Goal: Task Accomplishment & Management: Manage account settings

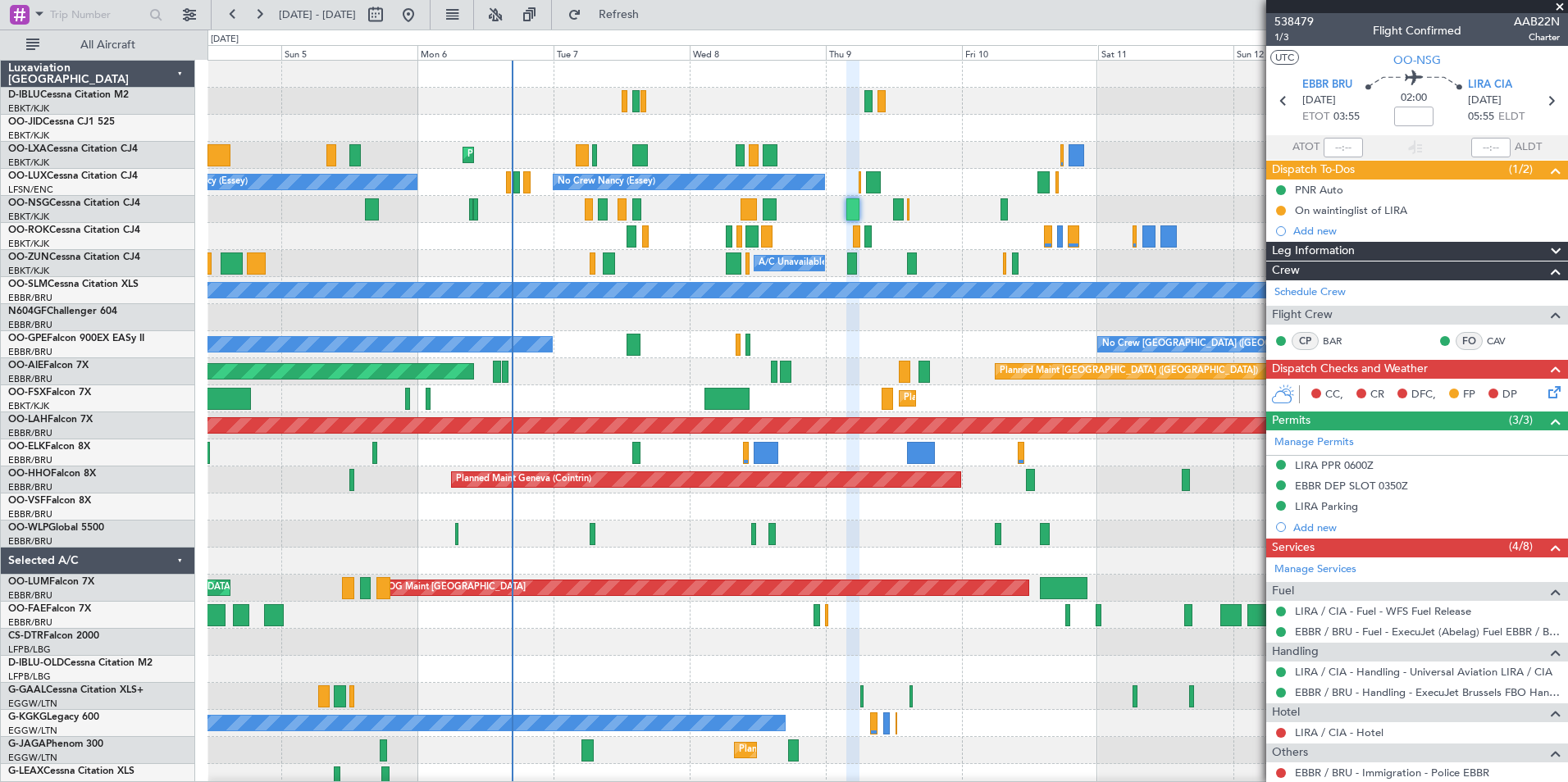
scroll to position [246, 0]
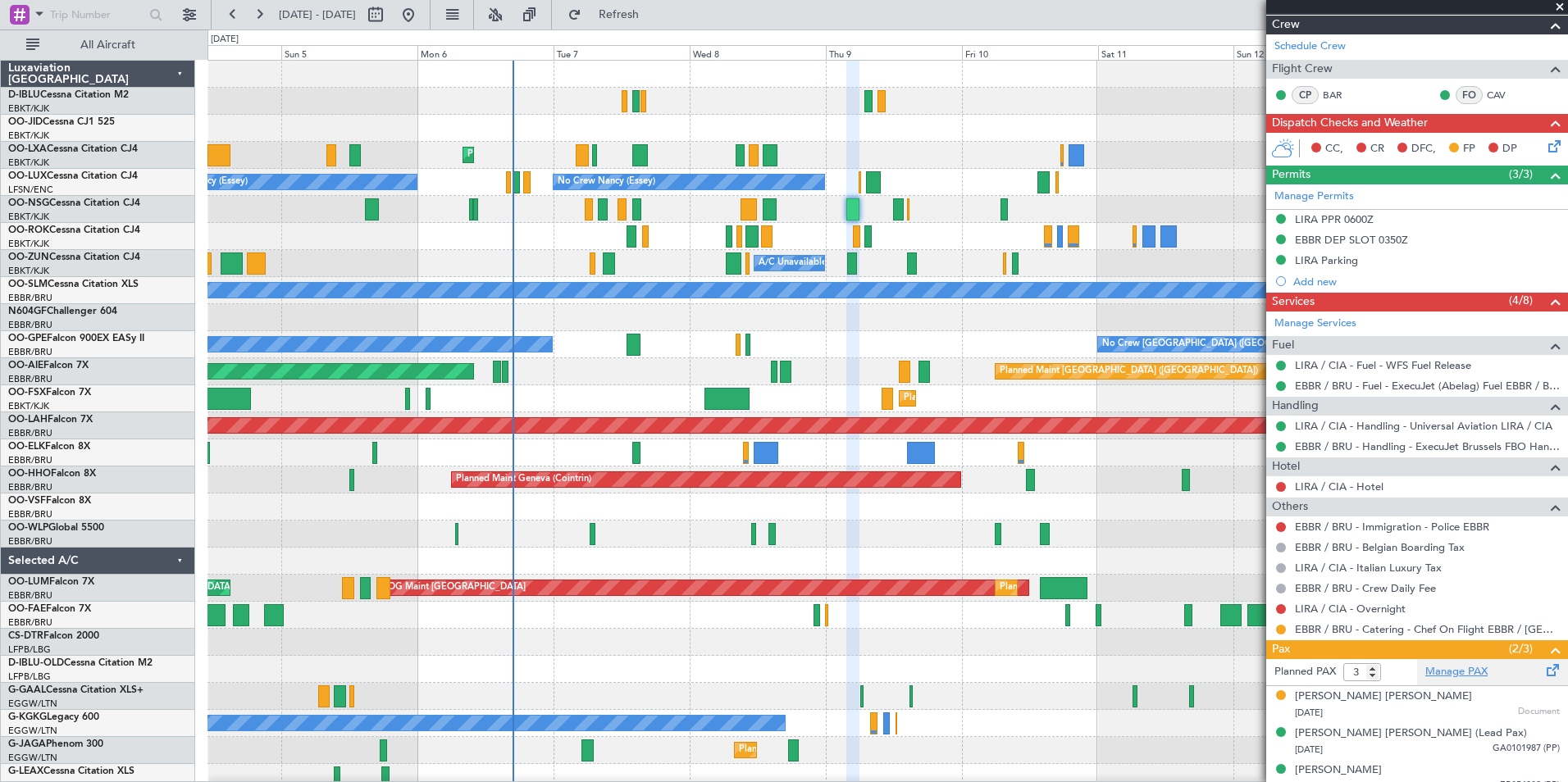
click at [1458, 672] on link "Manage PAX" at bounding box center [1457, 672] width 62 height 16
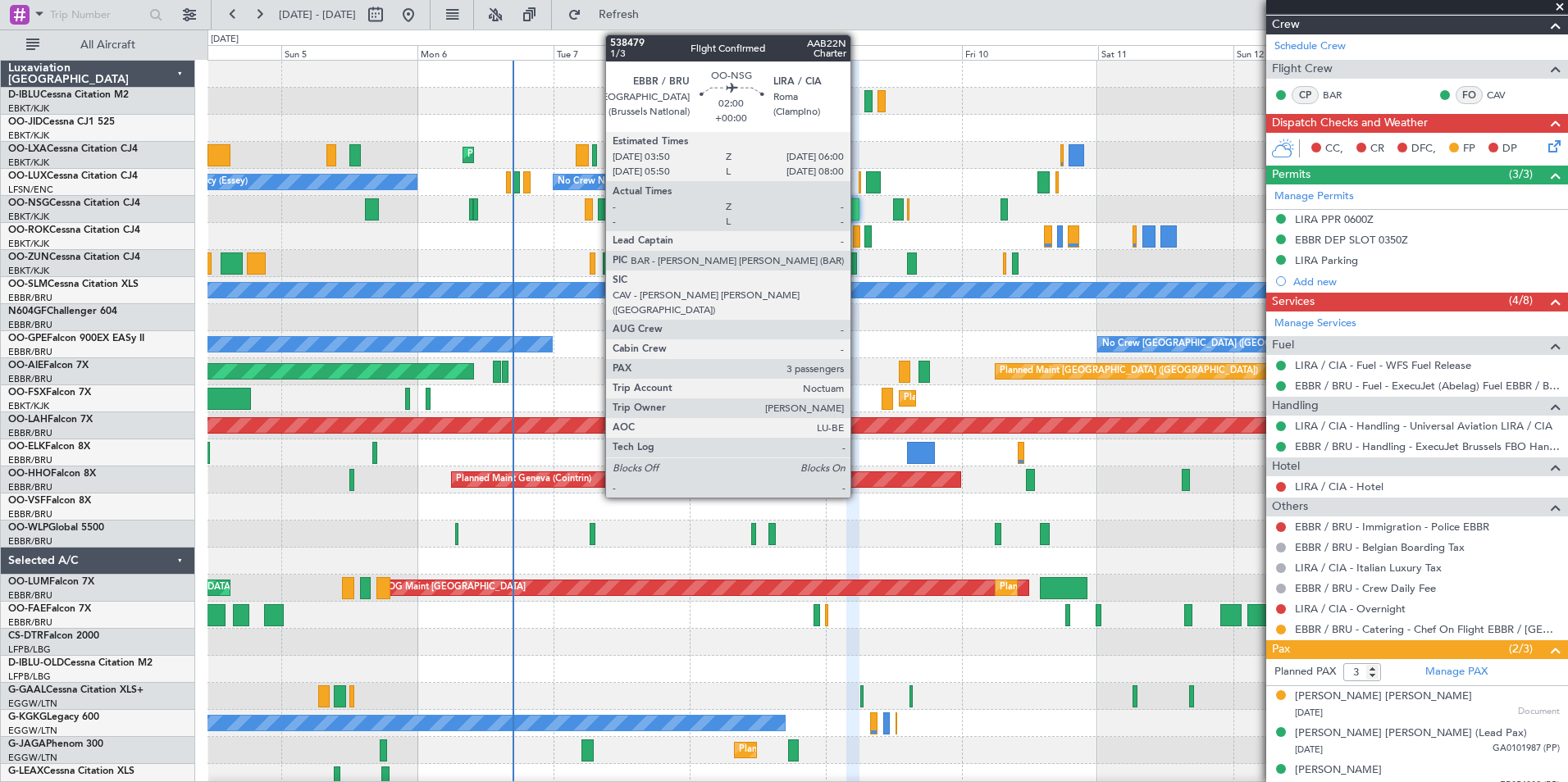
click at [858, 211] on div at bounding box center [853, 209] width 13 height 22
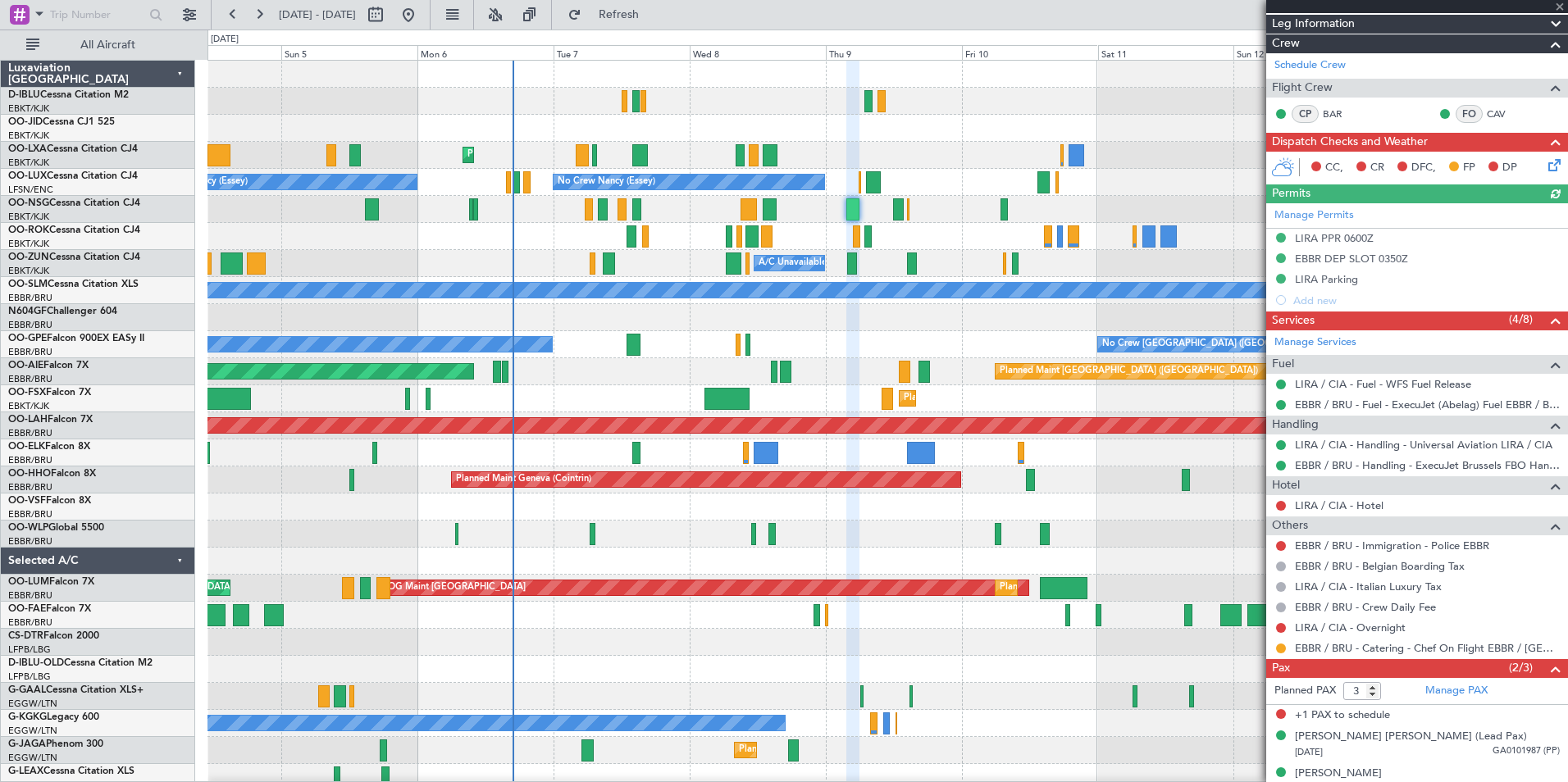
scroll to position [244, 0]
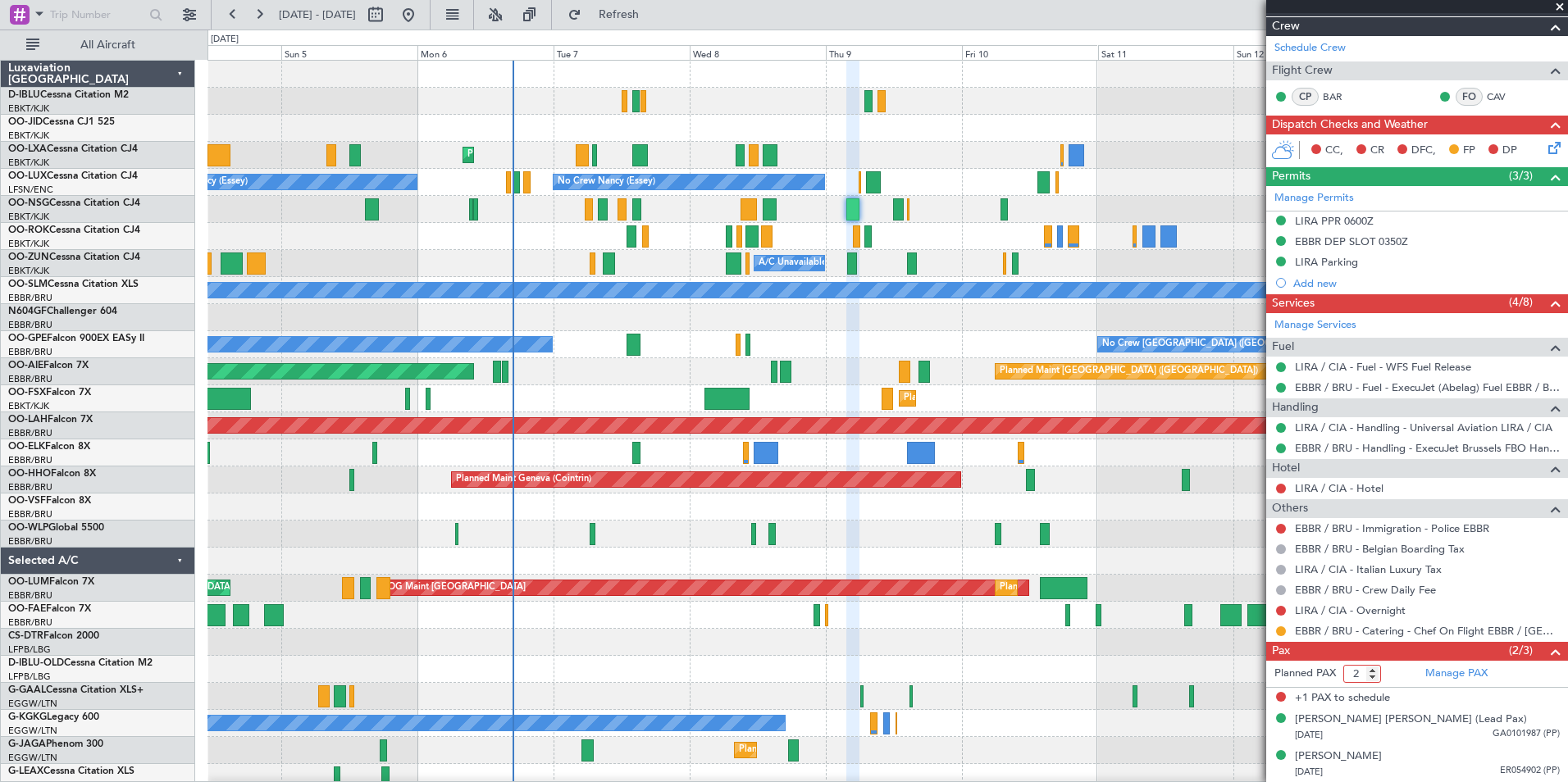
type input "2"
click at [1374, 676] on input "2" at bounding box center [1362, 674] width 38 height 18
click at [1547, 649] on span at bounding box center [1556, 652] width 20 height 20
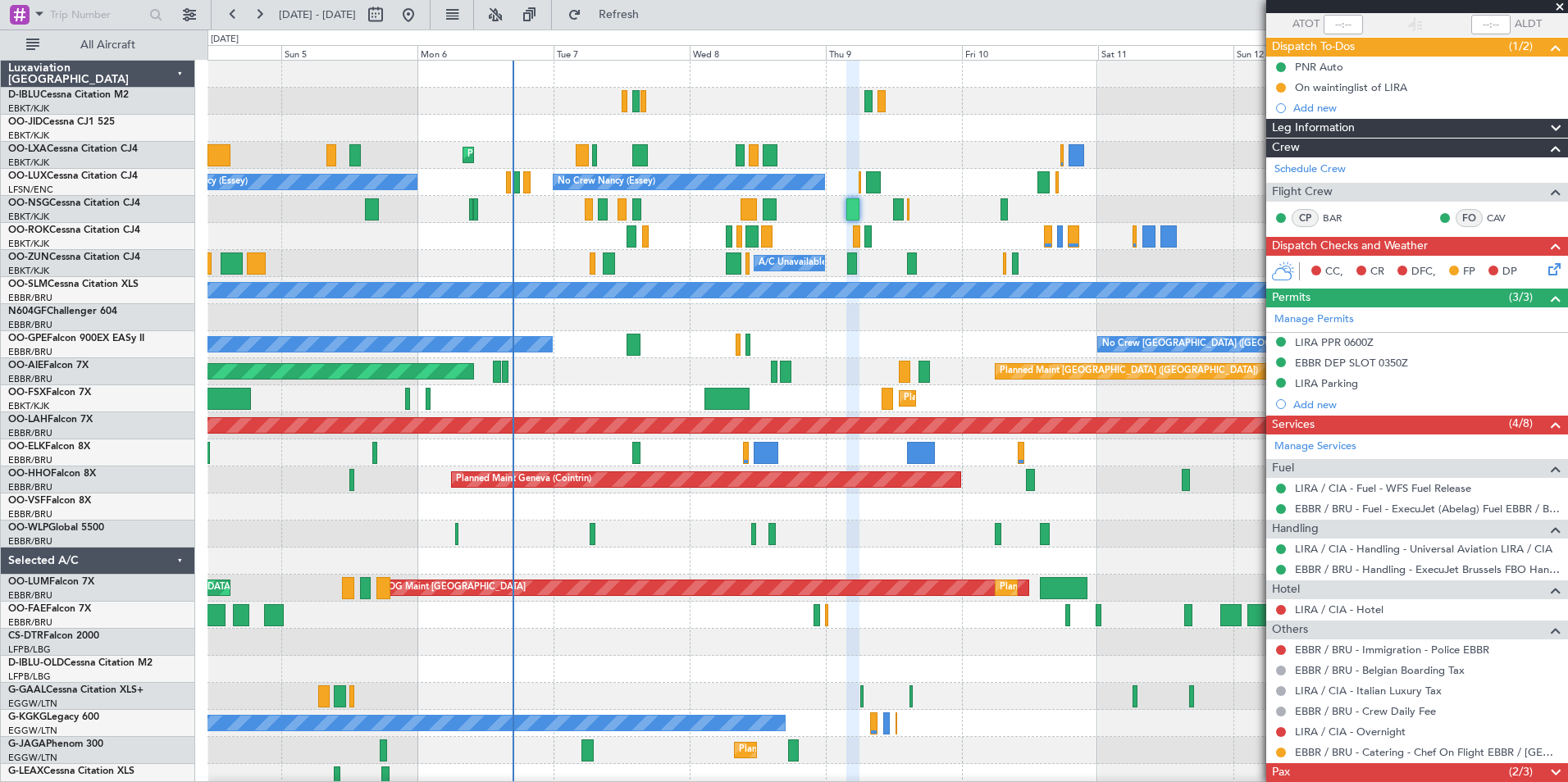
click at [1546, 772] on span at bounding box center [1556, 774] width 20 height 20
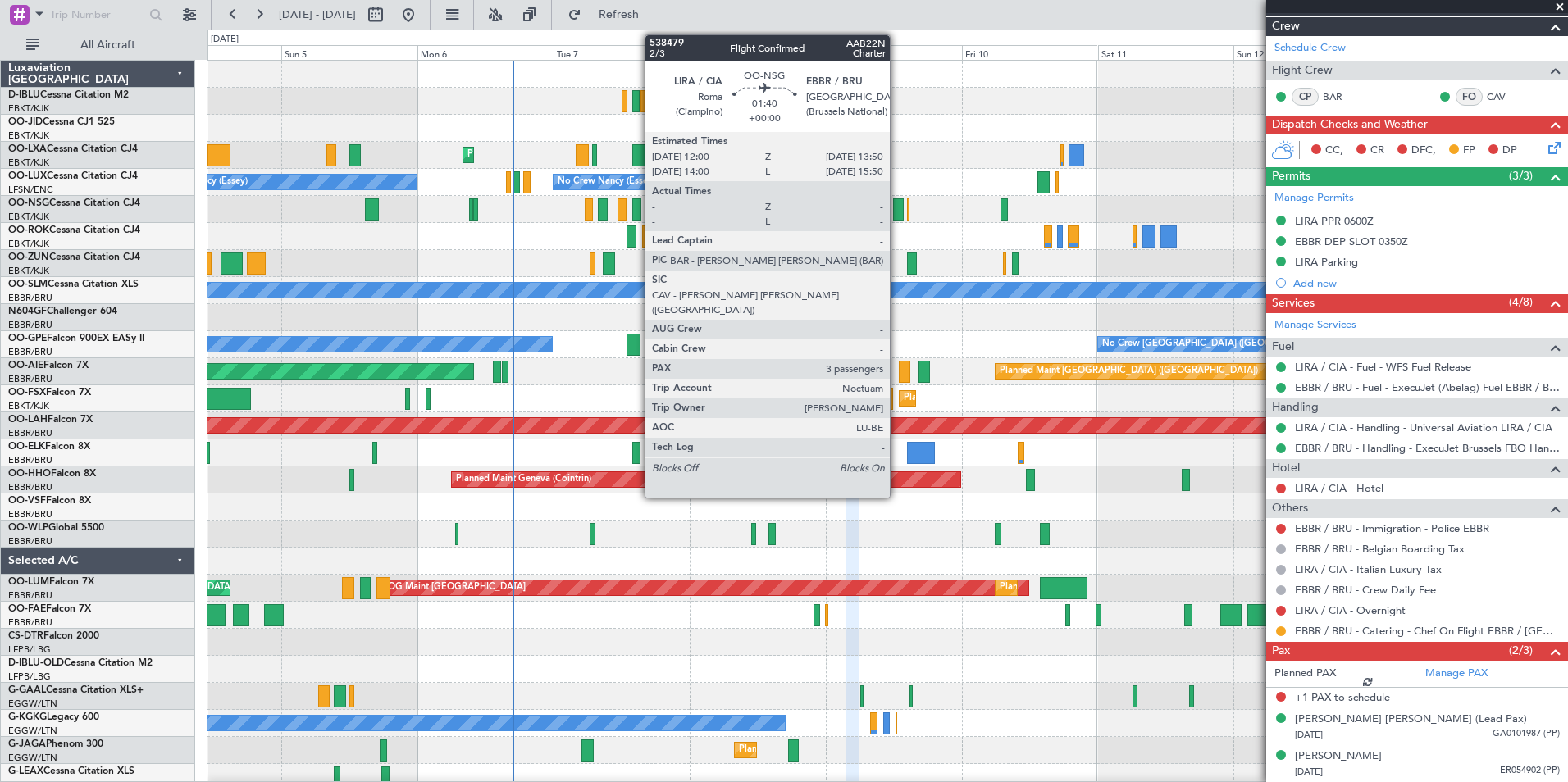
scroll to position [223, 0]
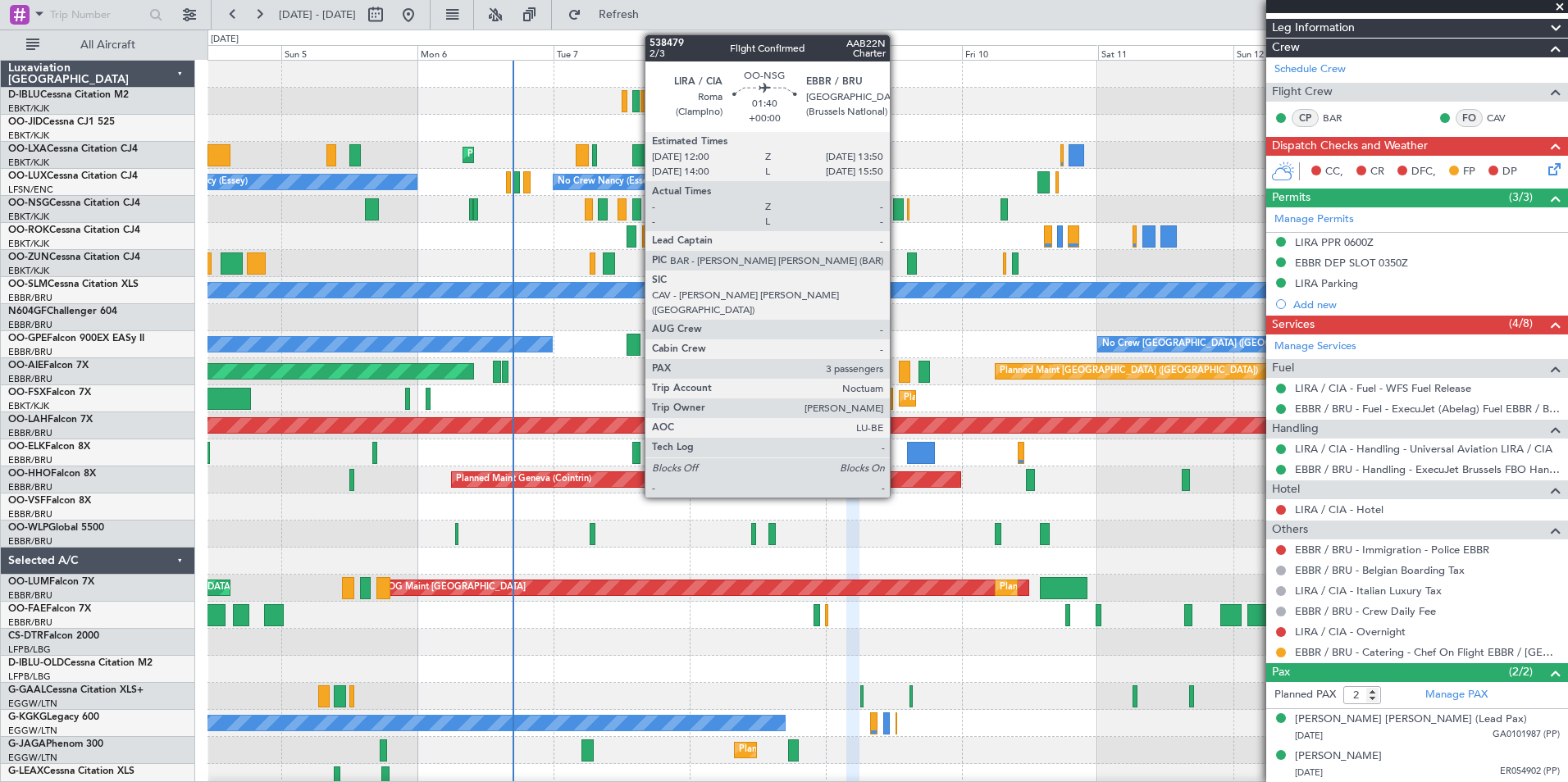
click at [897, 210] on div at bounding box center [899, 209] width 11 height 22
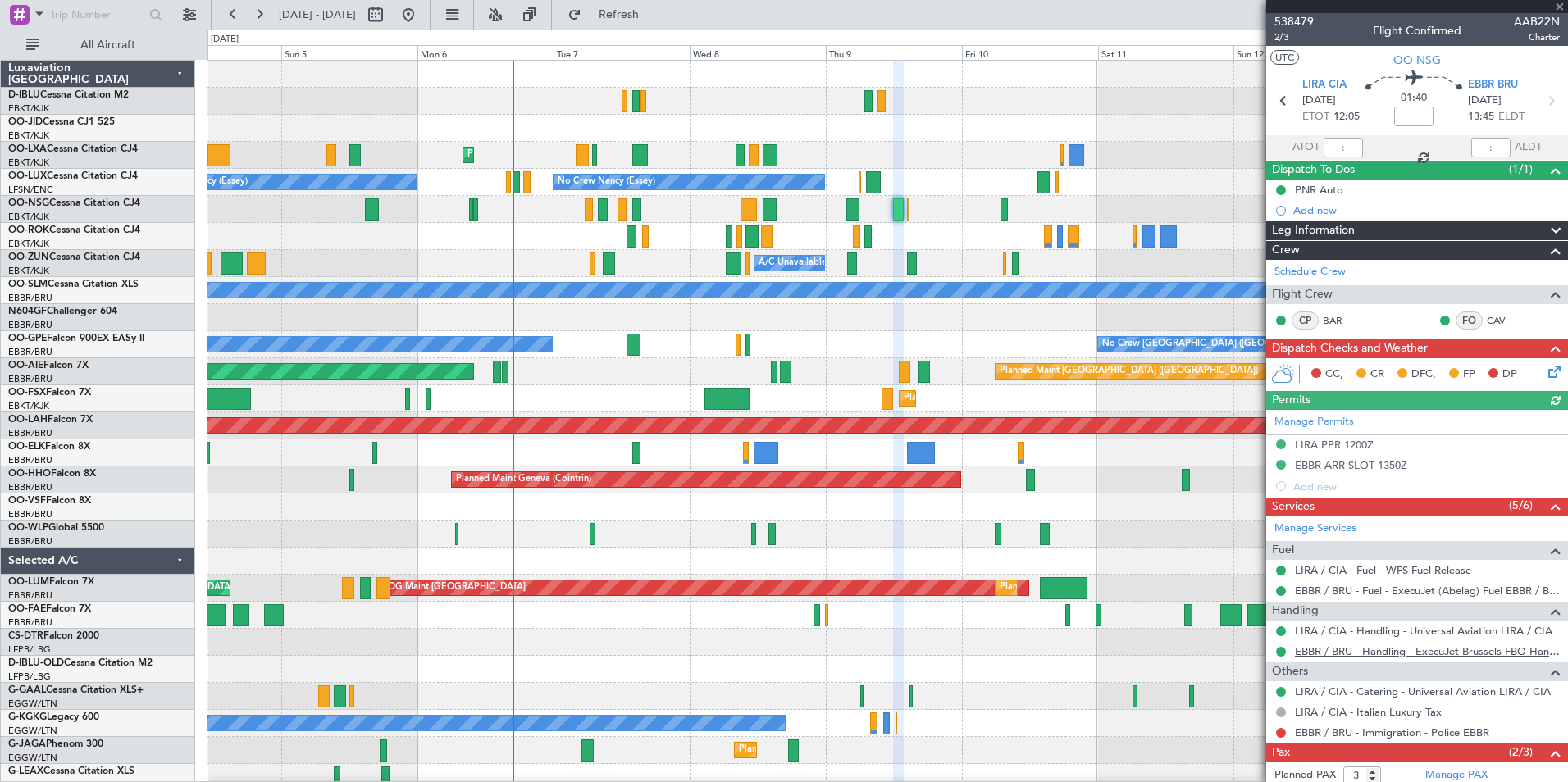
scroll to position [101, 0]
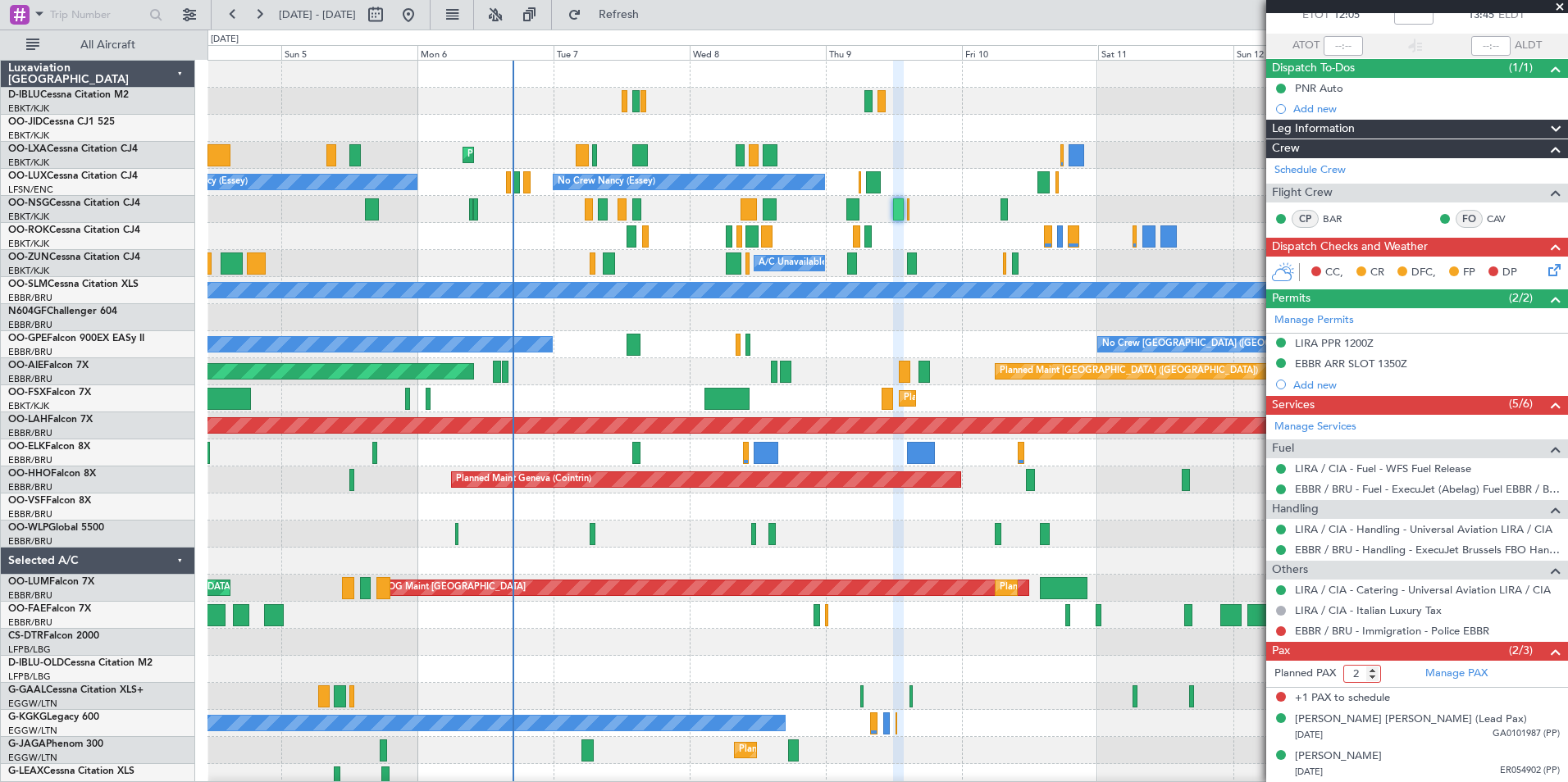
type input "2"
click at [1372, 676] on input "2" at bounding box center [1362, 674] width 38 height 18
click at [1546, 654] on span at bounding box center [1556, 652] width 20 height 20
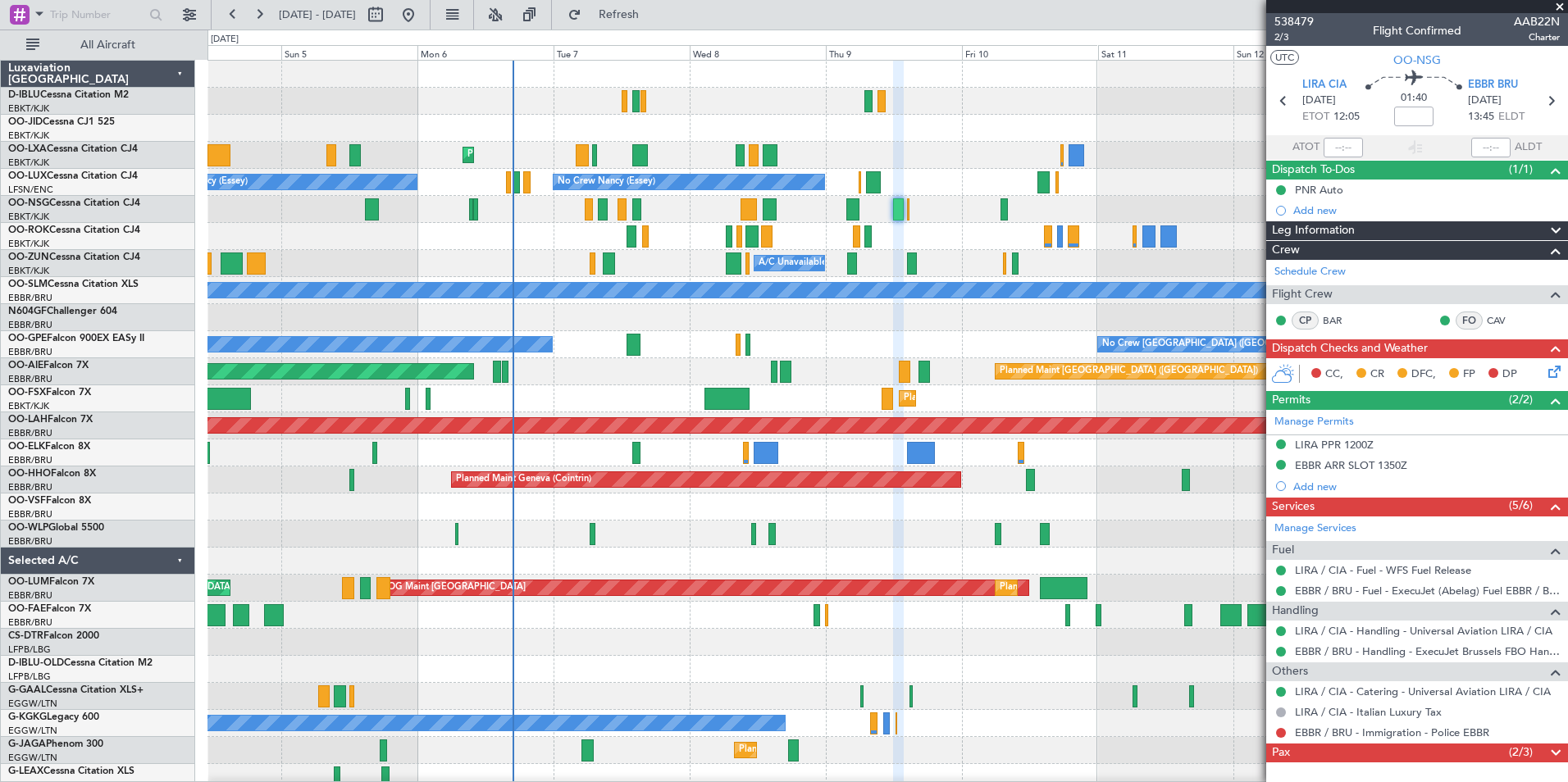
scroll to position [0, 0]
click at [1560, 749] on span at bounding box center [1556, 754] width 20 height 20
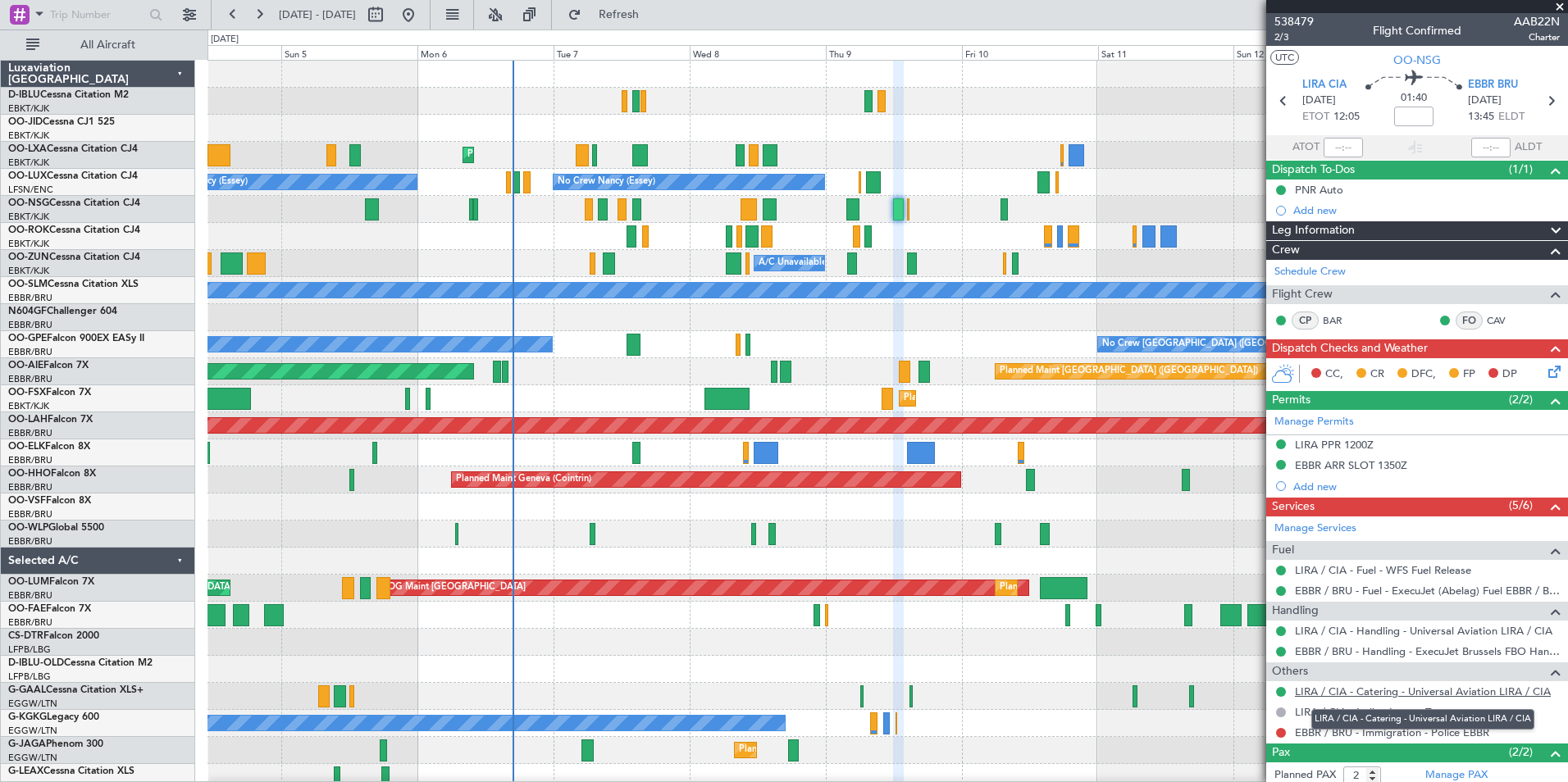
click at [1314, 693] on link "LIRA / CIA - Catering - Universal Aviation LIRA / CIA" at bounding box center [1423, 691] width 256 height 14
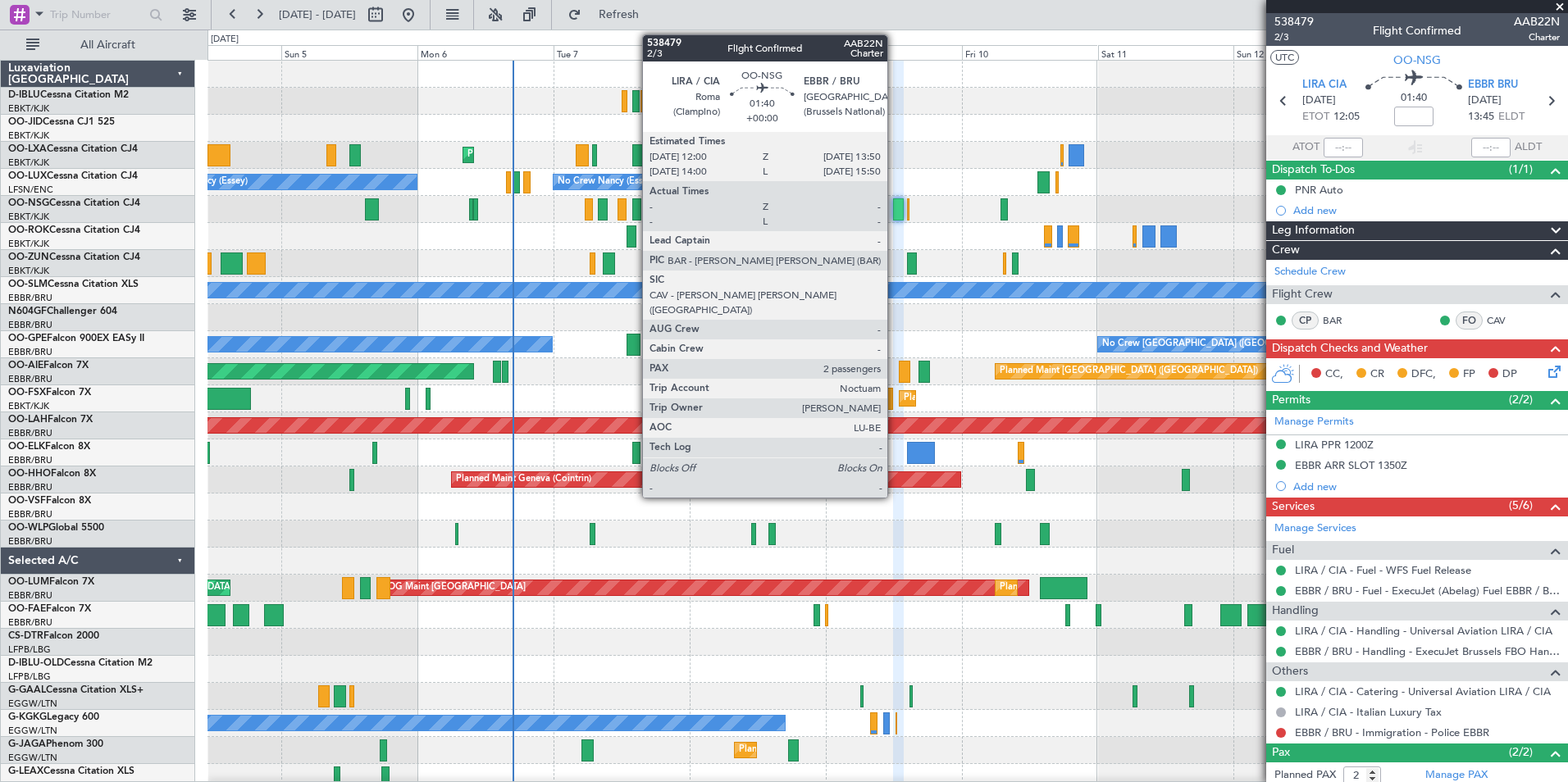
click at [895, 206] on div at bounding box center [899, 209] width 11 height 22
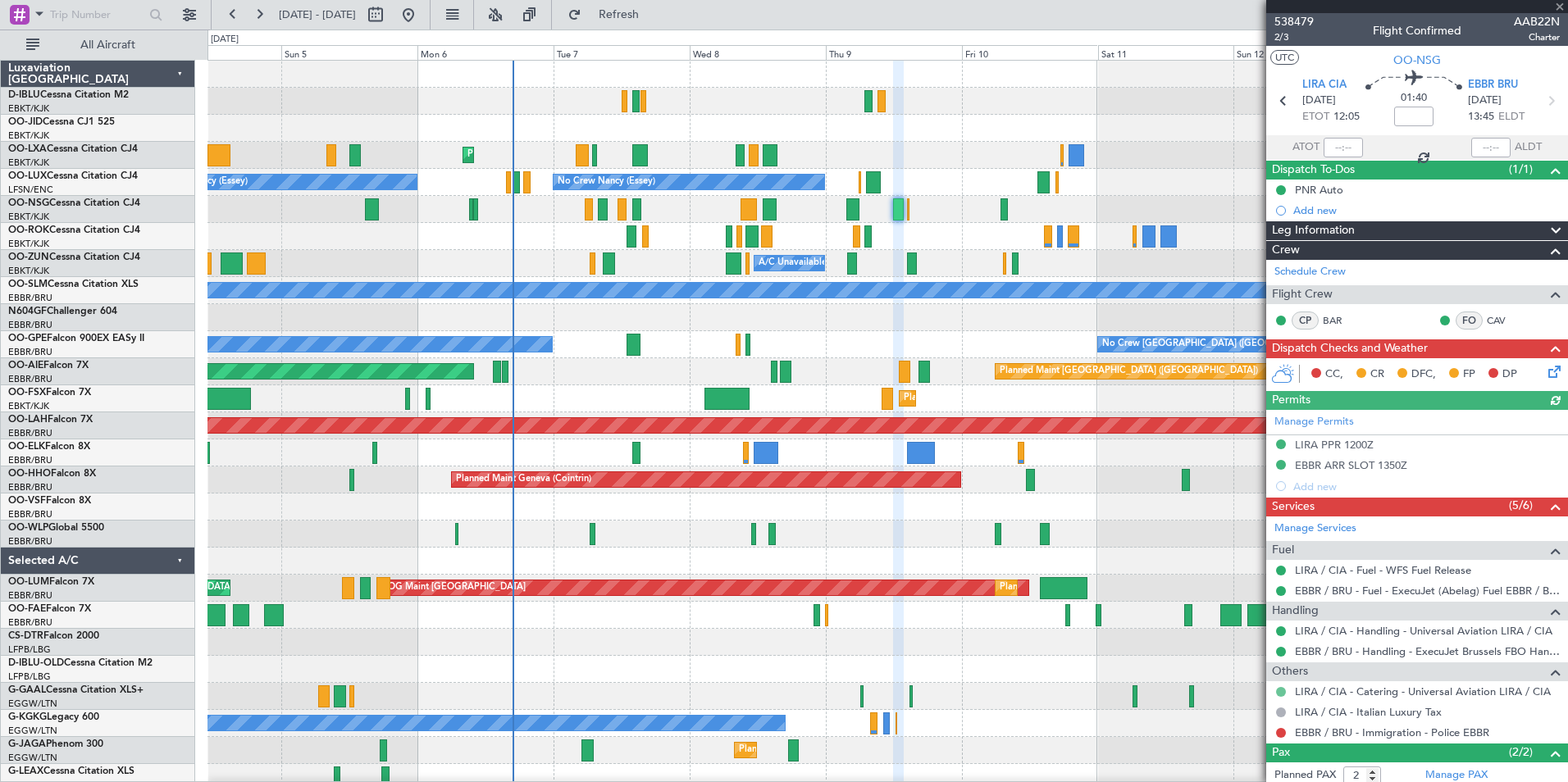
click at [1279, 693] on button at bounding box center [1281, 691] width 10 height 10
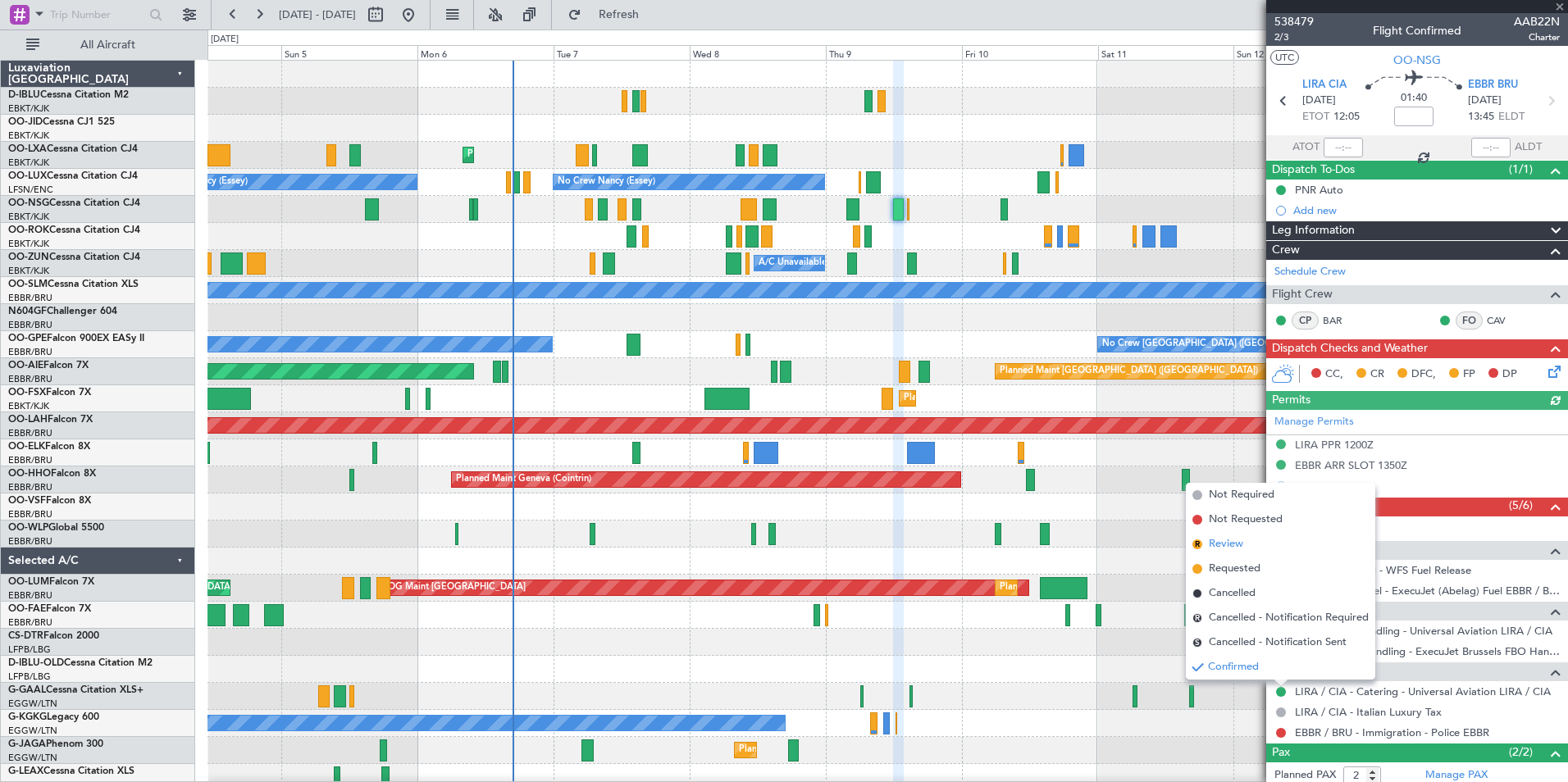
click at [1230, 540] on span "Review" at bounding box center [1227, 545] width 34 height 16
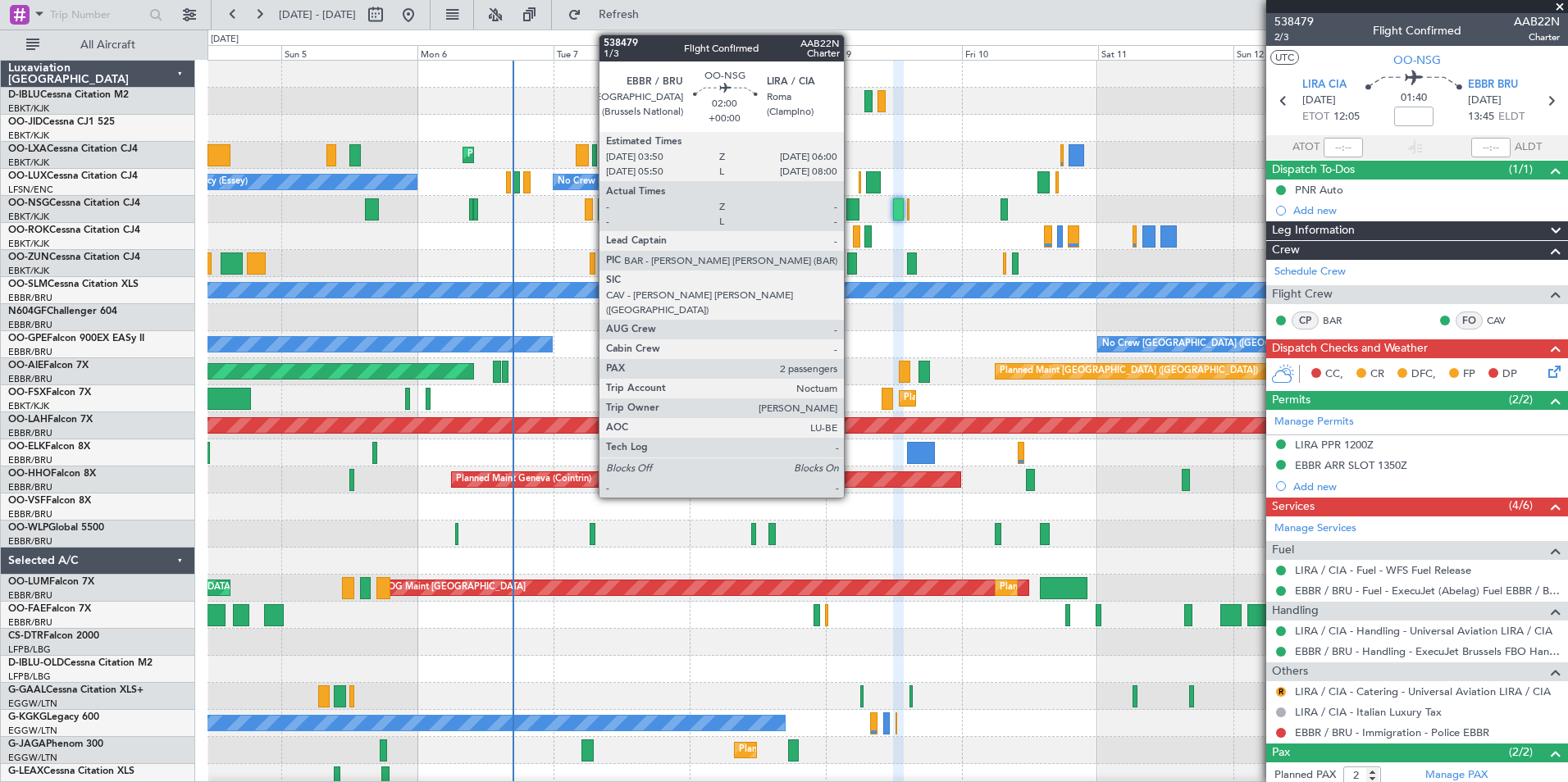
click at [851, 205] on div at bounding box center [853, 209] width 13 height 22
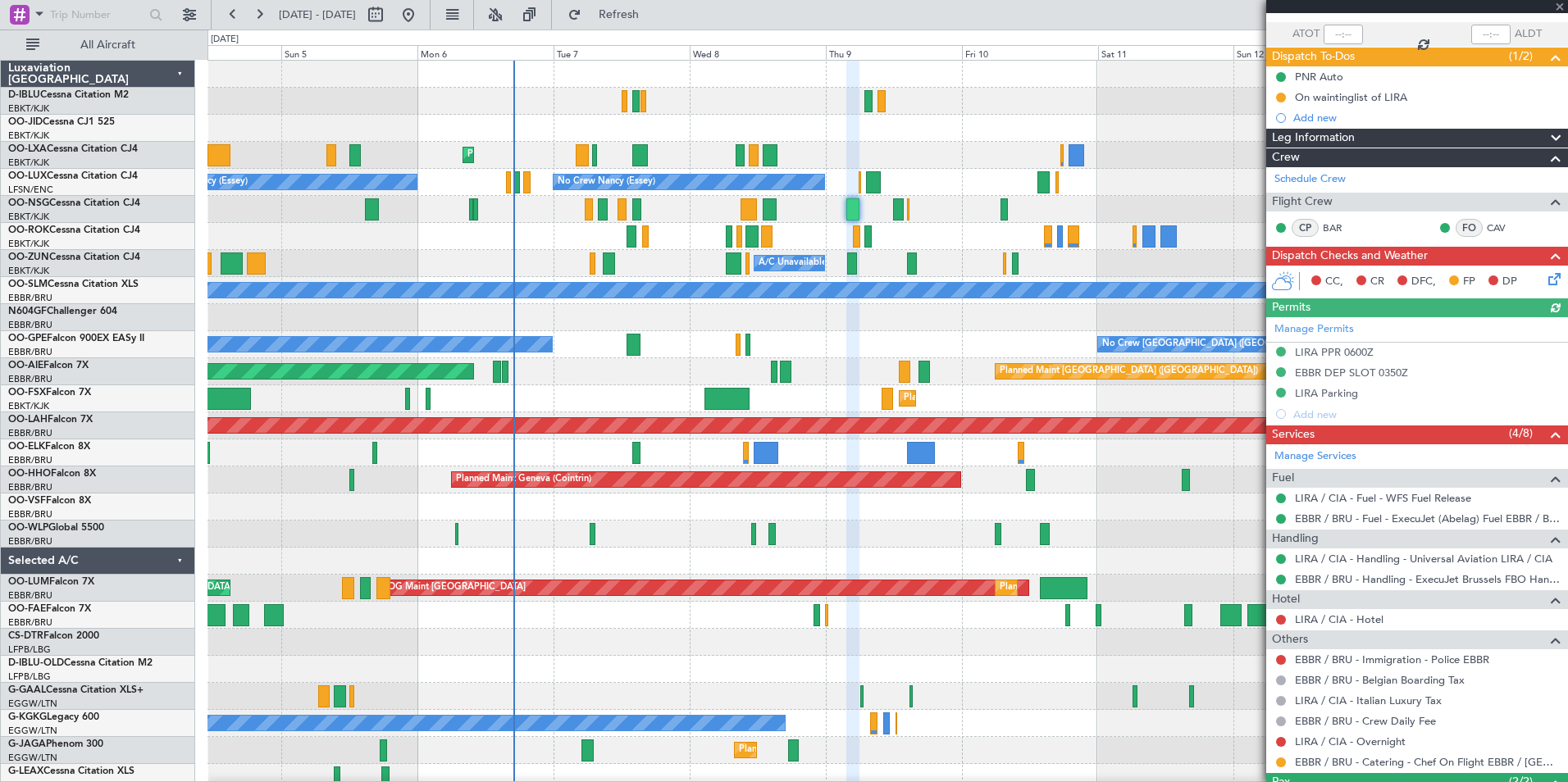
scroll to position [223, 0]
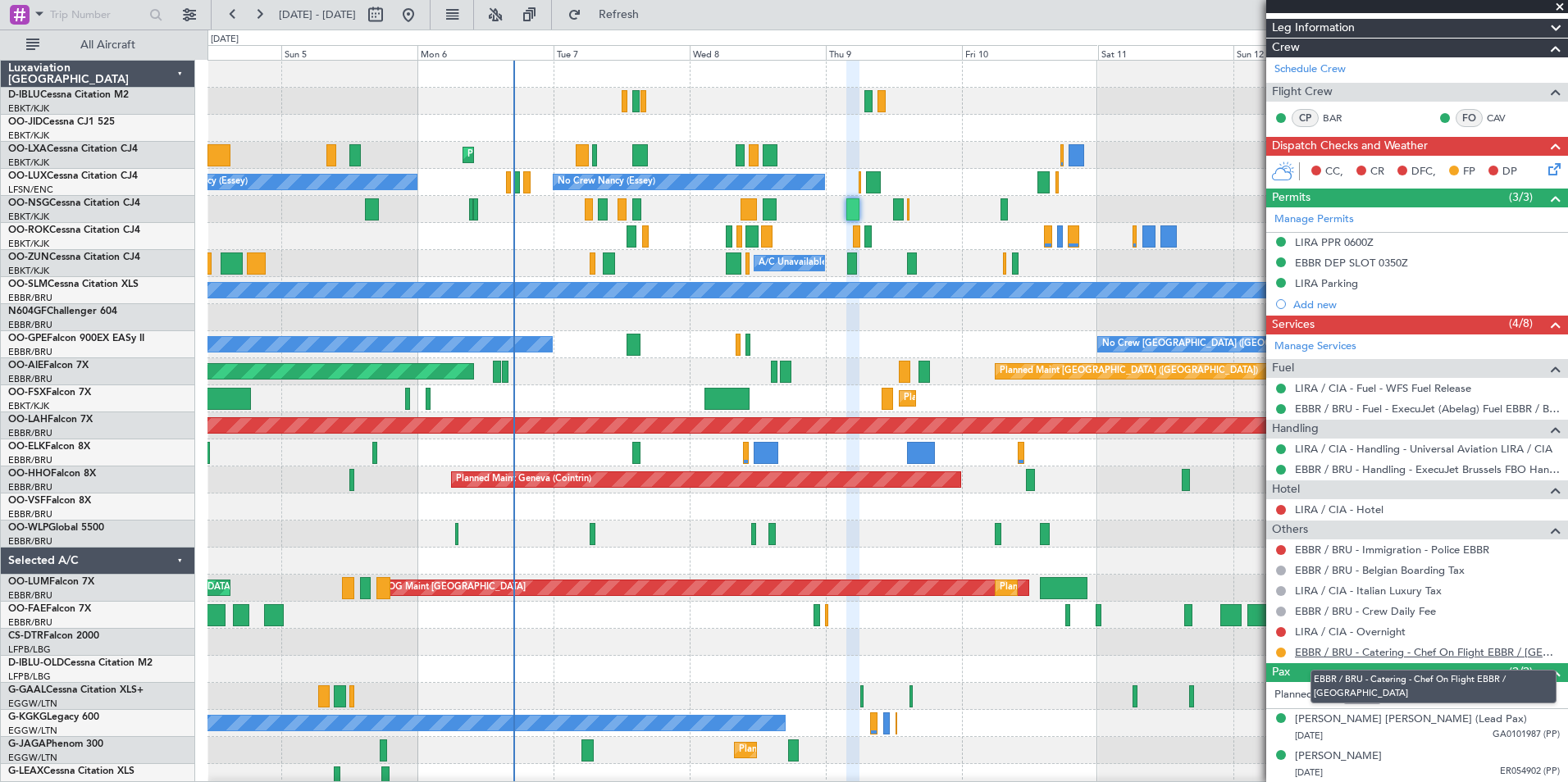
click at [1393, 653] on link "EBBR / BRU - Catering - Chef On Flight EBBR / [GEOGRAPHIC_DATA]" at bounding box center [1428, 652] width 265 height 14
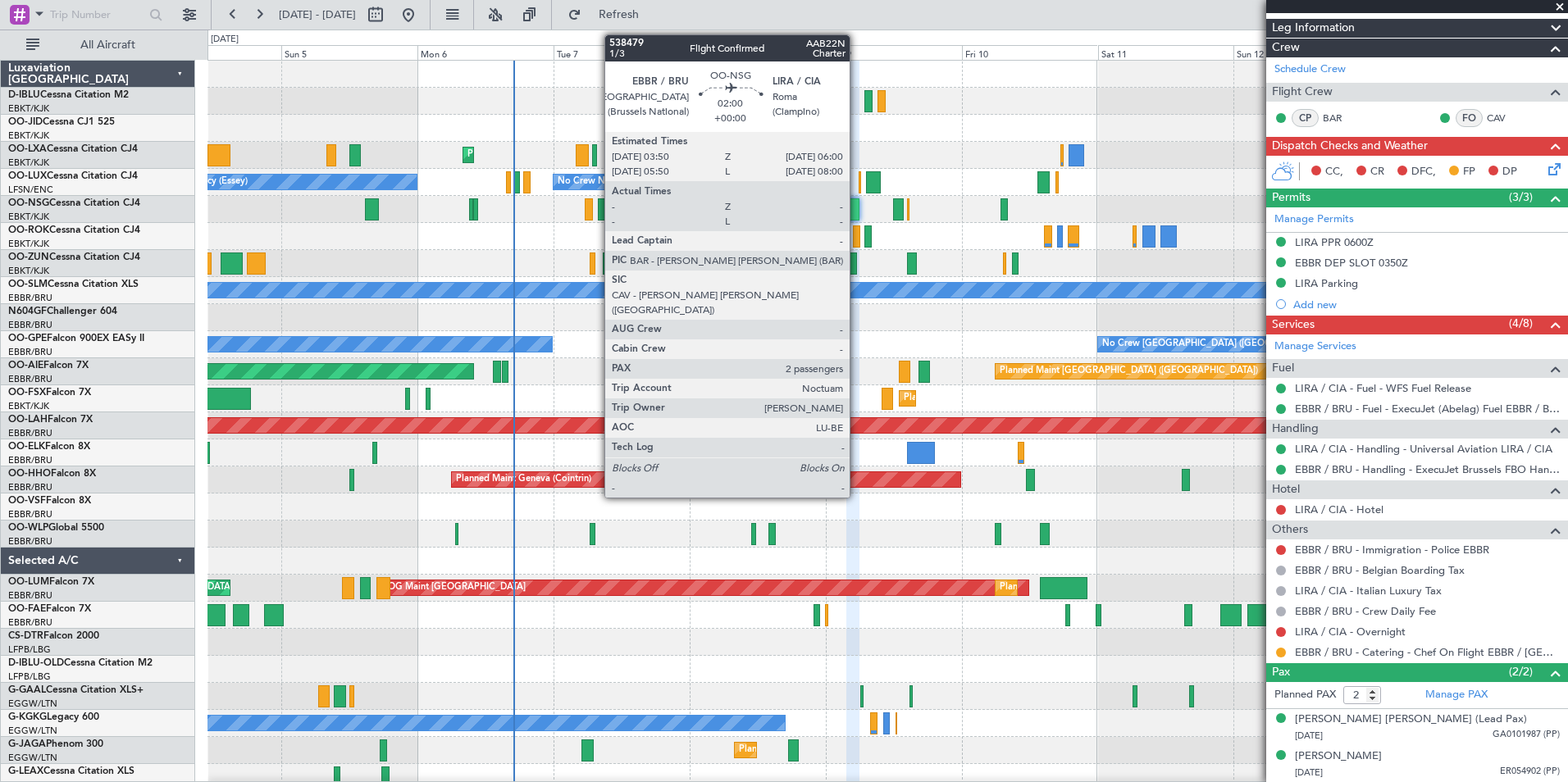
click at [857, 212] on div at bounding box center [853, 209] width 13 height 22
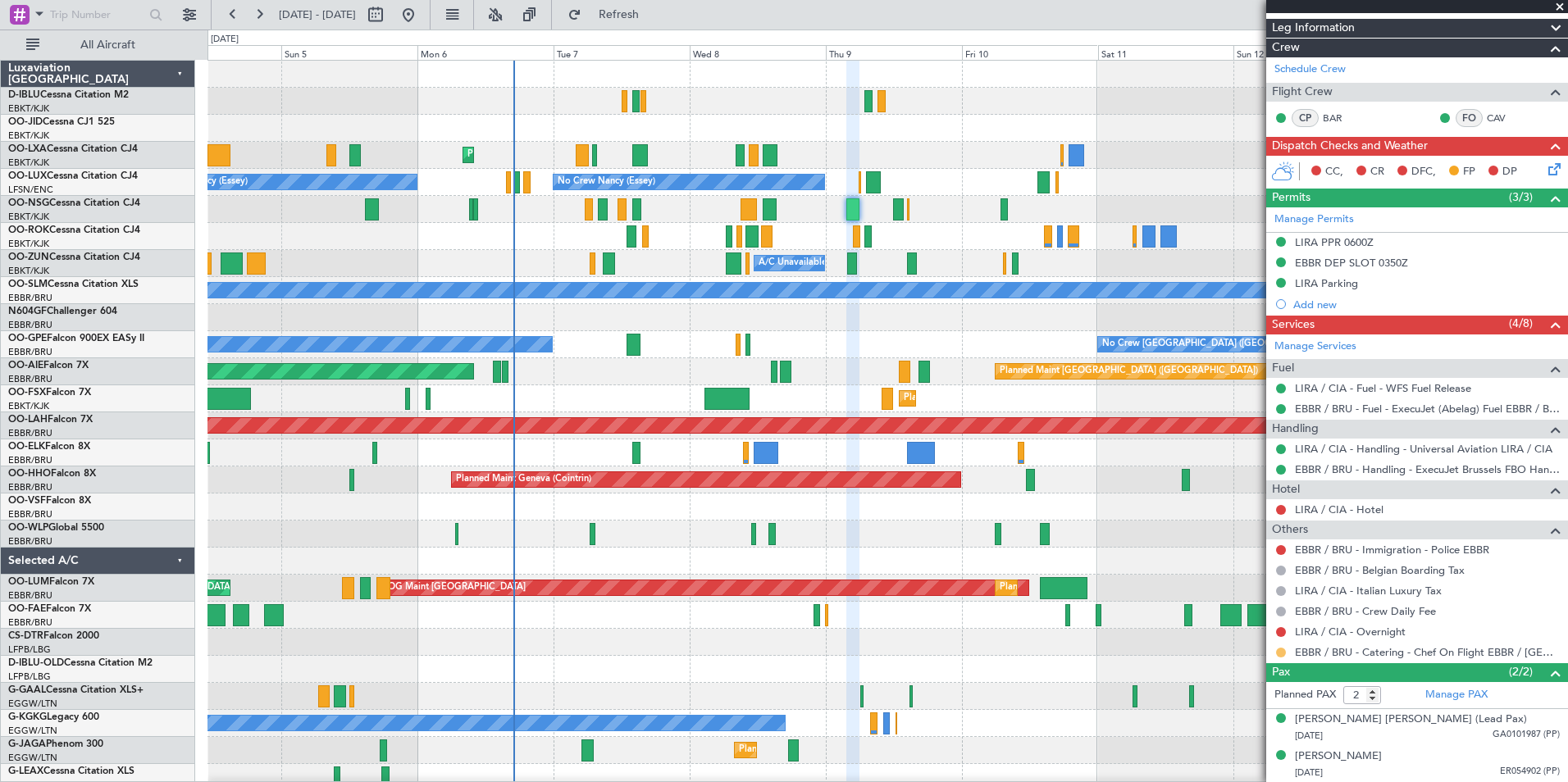
click at [1281, 653] on button at bounding box center [1281, 653] width 10 height 10
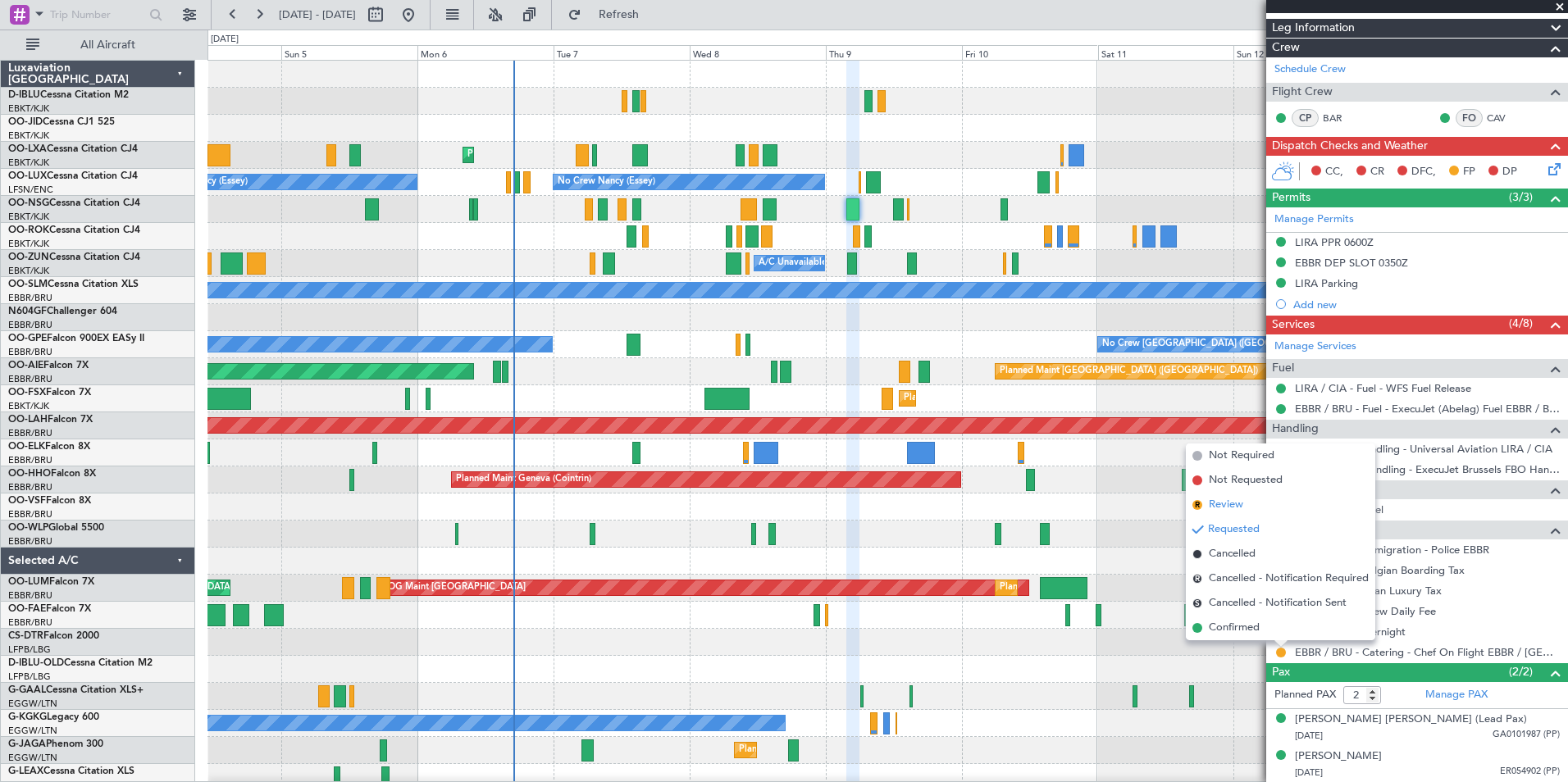
click at [1218, 510] on span "Review" at bounding box center [1227, 505] width 34 height 16
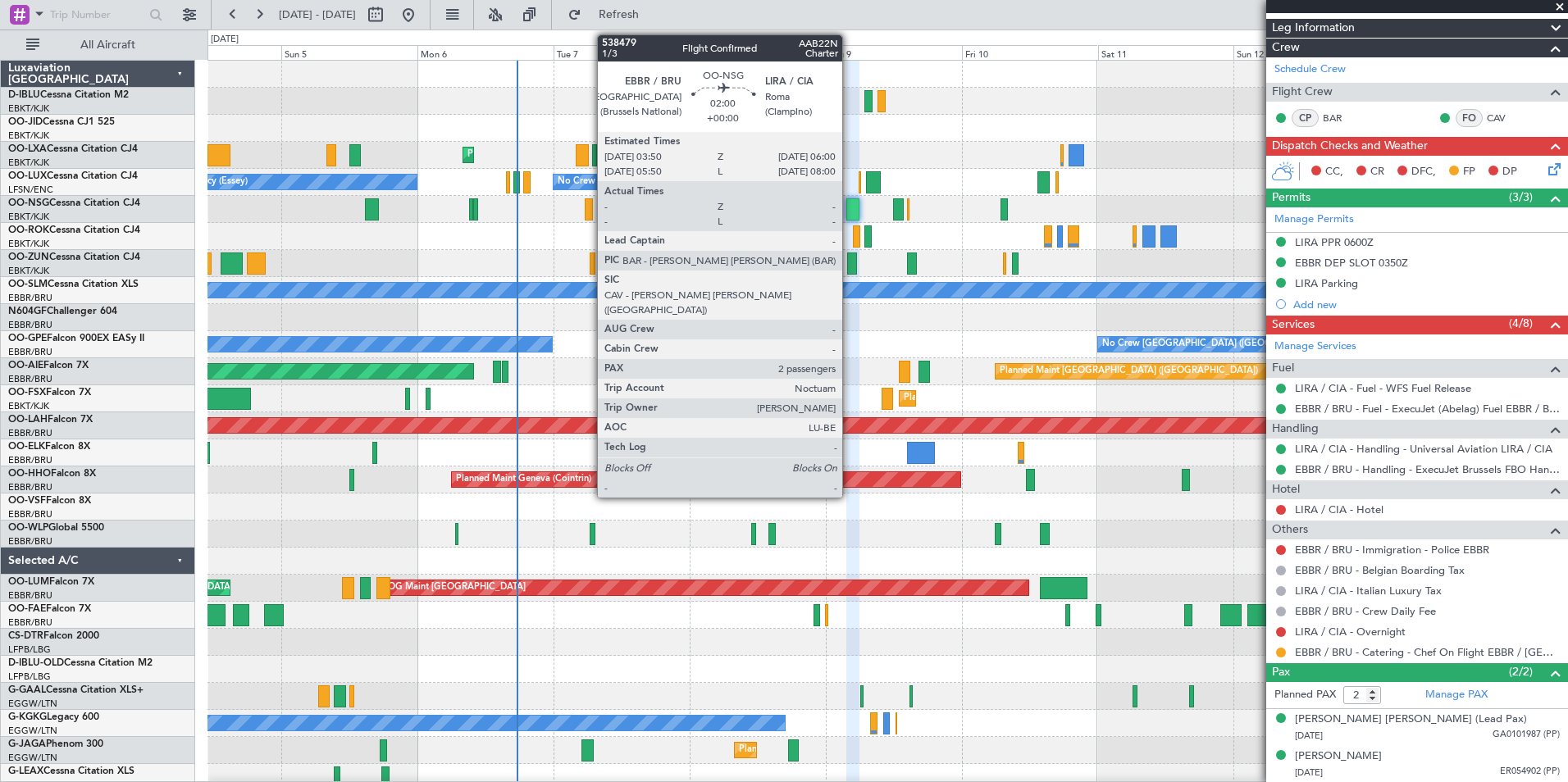
click at [850, 198] on div at bounding box center [853, 209] width 13 height 22
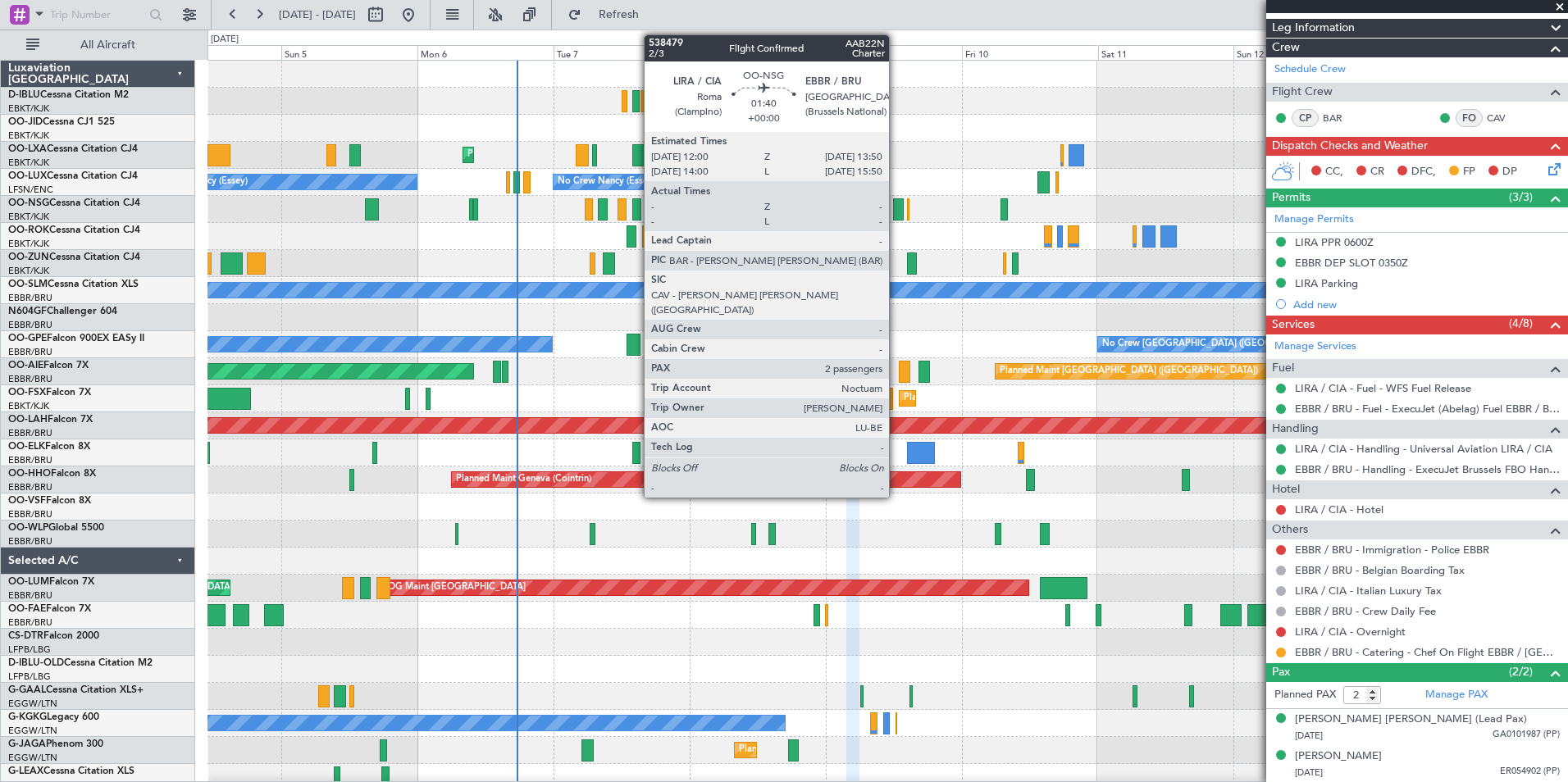
click at [896, 209] on div at bounding box center [899, 209] width 11 height 22
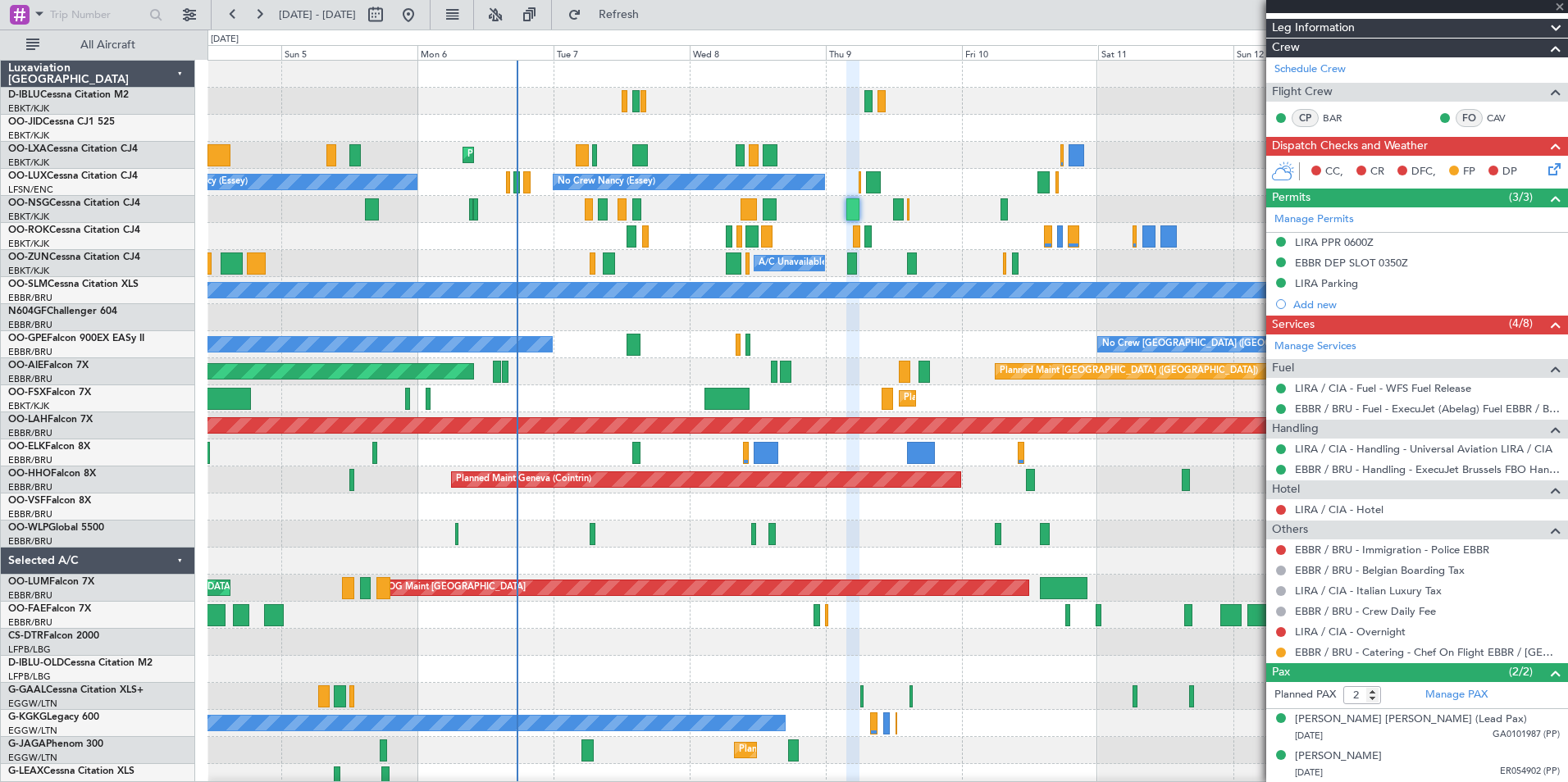
scroll to position [0, 0]
